Goal: Book appointment/travel/reservation

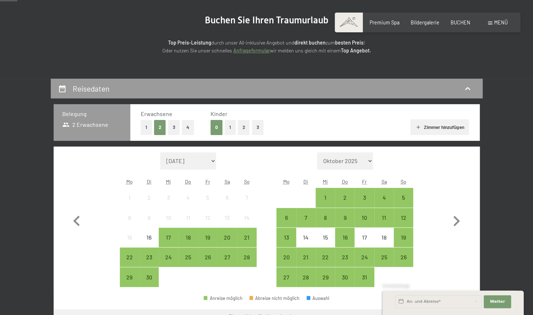
scroll to position [79, 0]
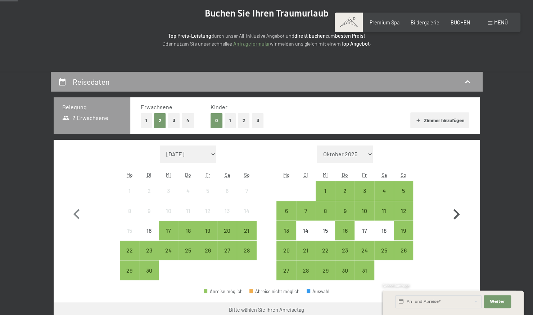
click at [455, 214] on icon "button" at bounding box center [456, 214] width 21 height 21
select select "2025-10-01"
select select "2025-11-01"
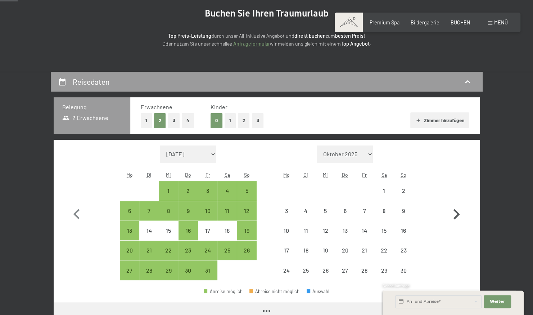
click at [455, 214] on icon "button" at bounding box center [456, 214] width 21 height 21
select select "2025-11-01"
select select "2025-12-01"
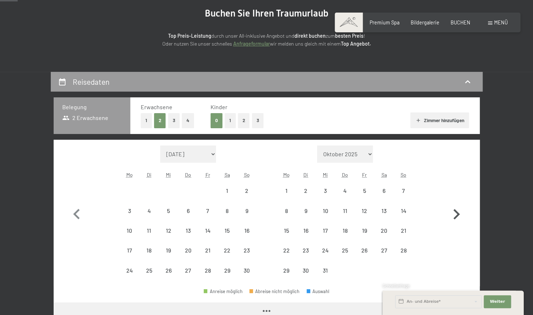
click at [455, 214] on icon "button" at bounding box center [456, 214] width 21 height 21
select select "2025-12-01"
select select "2026-01-01"
click at [455, 214] on icon "button" at bounding box center [456, 214] width 21 height 21
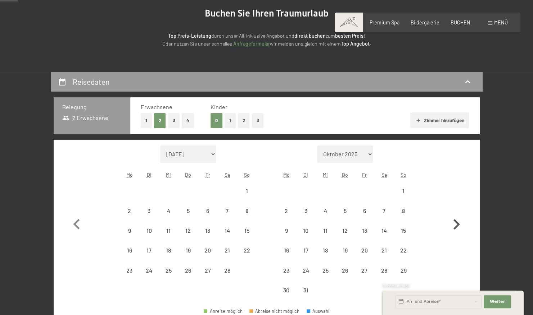
click at [455, 214] on icon "button" at bounding box center [456, 224] width 21 height 21
select select "2026-04-01"
select select "2026-05-01"
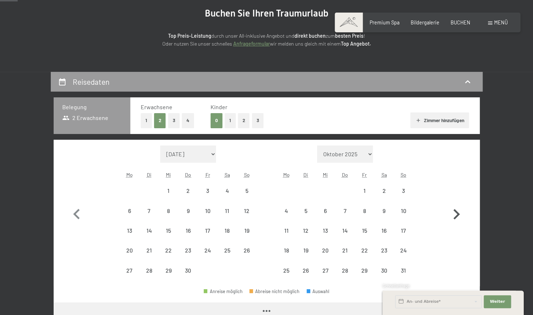
click at [455, 214] on icon "button" at bounding box center [456, 214] width 21 height 21
select select "2026-05-01"
select select "2026-06-01"
click at [455, 214] on icon "button" at bounding box center [456, 214] width 21 height 21
select select "2026-06-01"
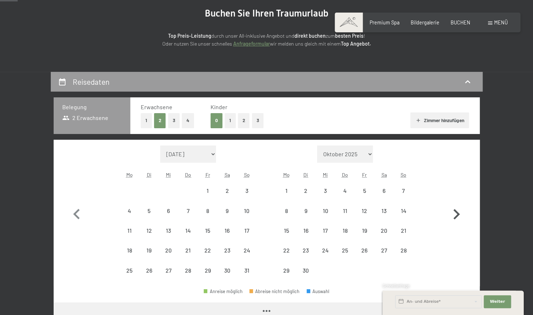
select select "2026-07-01"
select select "2026-06-01"
select select "2026-07-01"
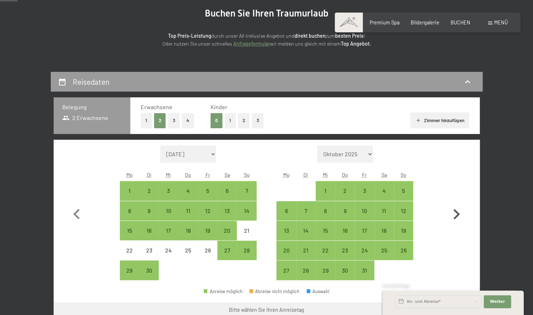
click at [455, 214] on icon "button" at bounding box center [456, 214] width 21 height 21
select select "2026-07-01"
select select "2026-08-01"
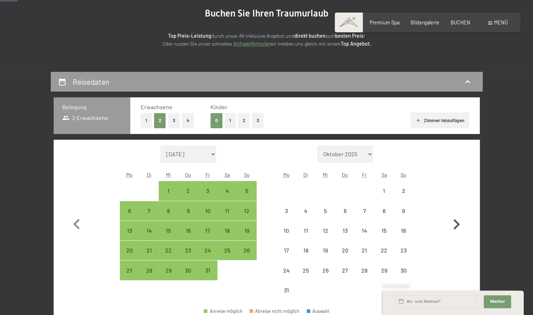
select select "2026-07-01"
select select "2026-08-01"
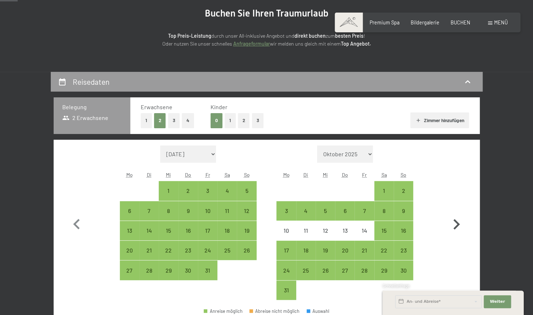
click at [455, 214] on icon "button" at bounding box center [456, 224] width 21 height 21
select select "2026-08-01"
select select "2026-09-01"
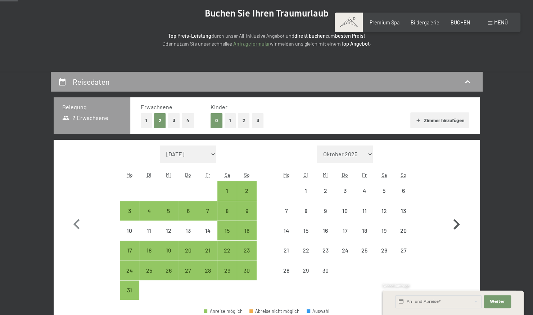
click at [455, 214] on icon "button" at bounding box center [456, 224] width 21 height 21
select select "2026-09-01"
select select "2026-10-01"
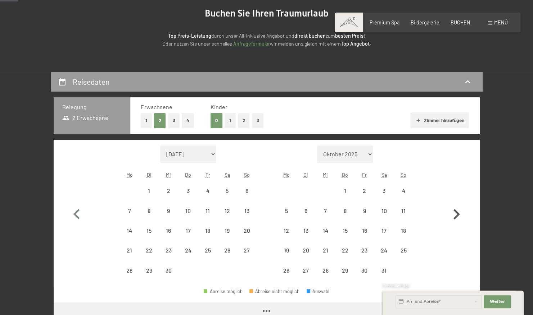
select select "2026-09-01"
select select "2026-10-01"
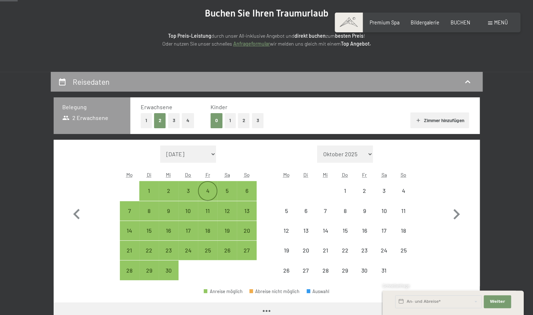
select select "2026-09-01"
select select "2026-10-01"
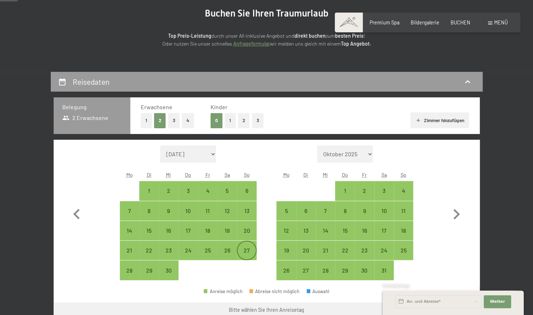
click at [248, 255] on div "27" at bounding box center [246, 257] width 18 height 18
select select "2026-09-01"
select select "2026-10-01"
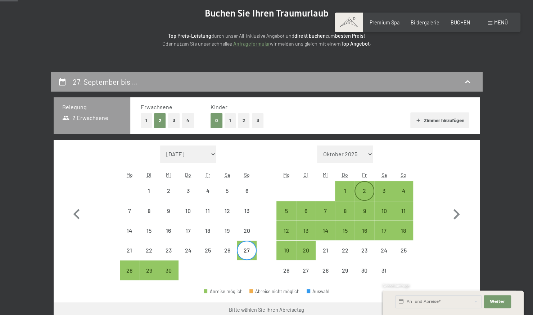
click at [368, 191] on div "2" at bounding box center [364, 197] width 18 height 18
select select "2026-09-01"
select select "2026-10-01"
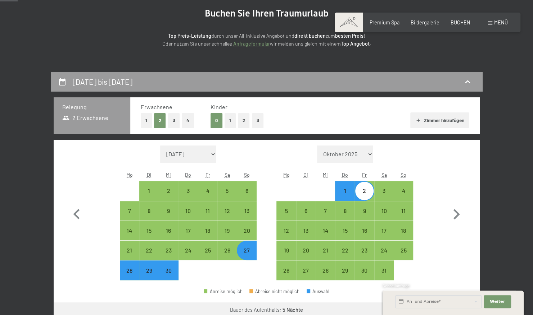
click at [243, 126] on button "2" at bounding box center [244, 120] width 12 height 15
select select "2026-09-01"
select select "2026-10-01"
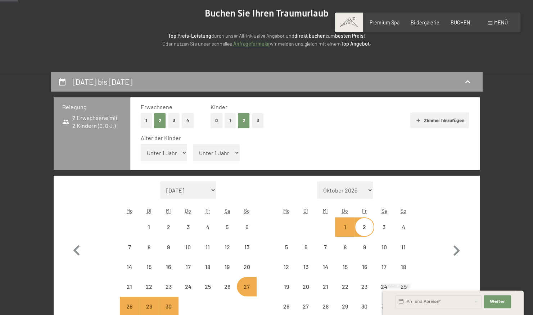
select select "2026-09-01"
select select "2026-10-01"
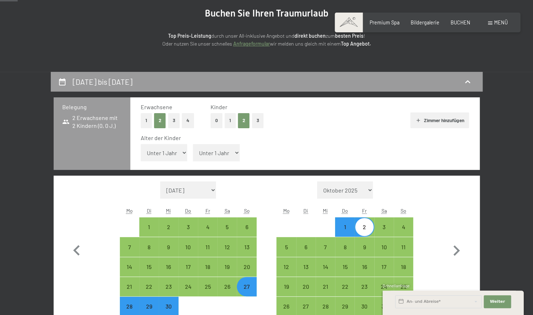
click at [186, 150] on select "Unter 1 Jahr 1 Jahr 2 Jahre 3 Jahre 4 Jahre 5 Jahre 6 Jahre 7 Jahre 8 Jahre 9 J…" at bounding box center [164, 152] width 47 height 17
select select "5"
click at [141, 144] on select "Unter 1 Jahr 1 Jahr 2 Jahre 3 Jahre 4 Jahre 5 Jahre 6 Jahre 7 Jahre 8 Jahre 9 J…" at bounding box center [164, 152] width 47 height 17
select select "2026-09-01"
select select "2026-10-01"
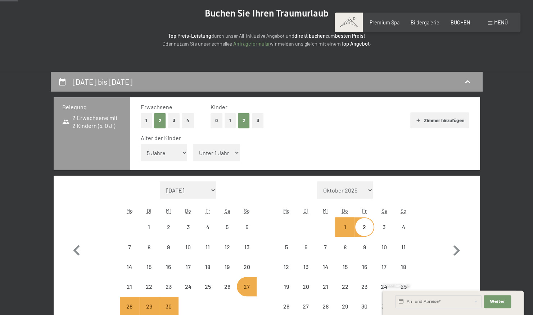
select select "2026-09-01"
select select "2026-10-01"
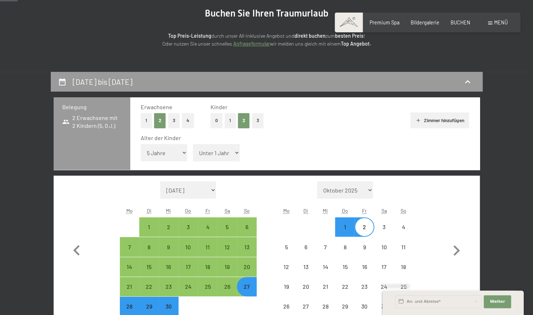
select select "2026-09-01"
select select "2026-10-01"
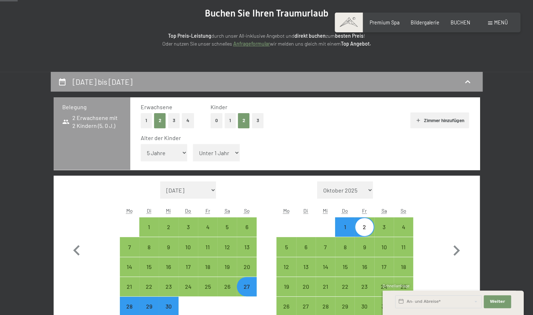
click at [235, 150] on select "Unter 1 Jahr 1 Jahr 2 Jahre 3 Jahre 4 Jahre 5 Jahre 6 Jahre 7 Jahre 8 Jahre 9 J…" at bounding box center [216, 152] width 47 height 17
select select "3"
click at [193, 144] on select "Unter 1 Jahr 1 Jahr 2 Jahre 3 Jahre 4 Jahre 5 Jahre 6 Jahre 7 Jahre 8 Jahre 9 J…" at bounding box center [216, 152] width 47 height 17
select select "2026-09-01"
select select "2026-10-01"
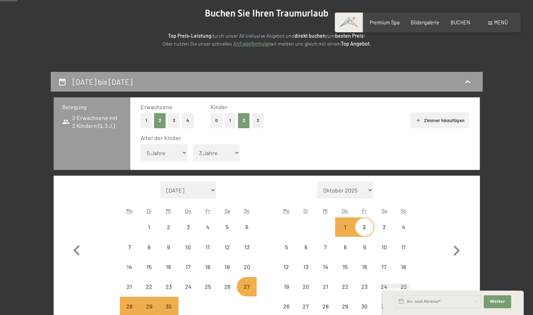
select select "2026-09-01"
select select "2026-10-01"
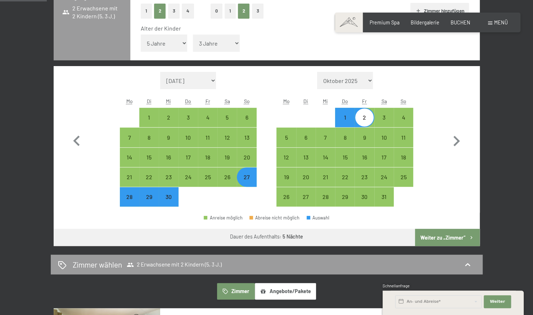
scroll to position [189, 0]
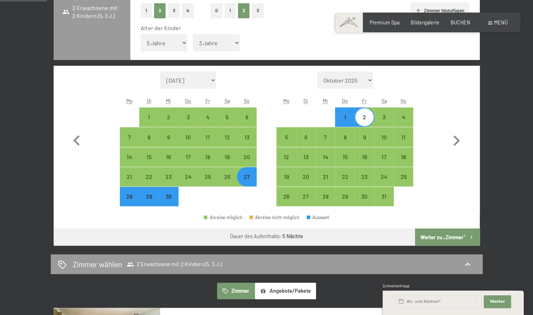
click at [434, 239] on button "Weiter zu „Zimmer“" at bounding box center [447, 237] width 64 height 17
select select "2026-09-01"
select select "2026-10-01"
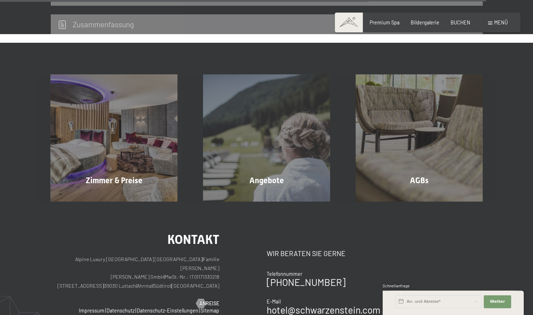
scroll to position [1726, 0]
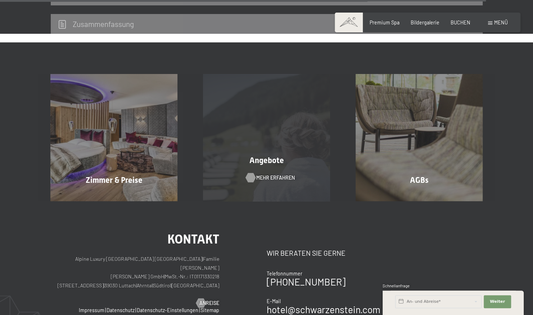
click at [275, 174] on span "Mehr erfahren" at bounding box center [275, 177] width 38 height 7
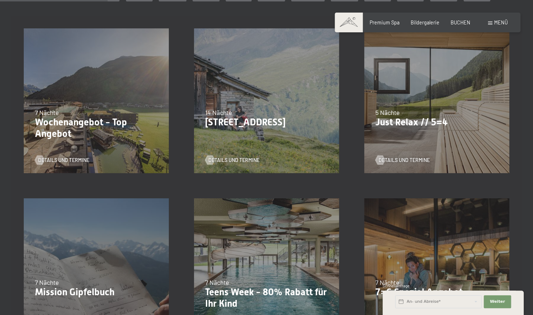
scroll to position [251, 0]
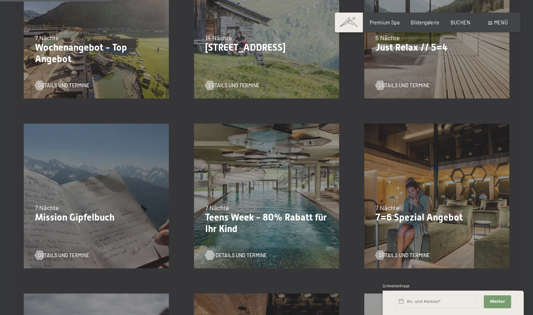
click at [235, 255] on span "Details und Termine" at bounding box center [240, 255] width 51 height 7
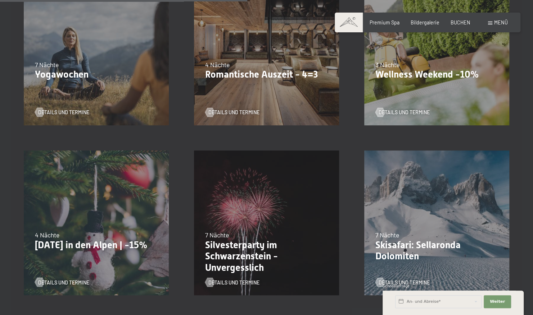
scroll to position [543, 0]
